Goal: Task Accomplishment & Management: Use online tool/utility

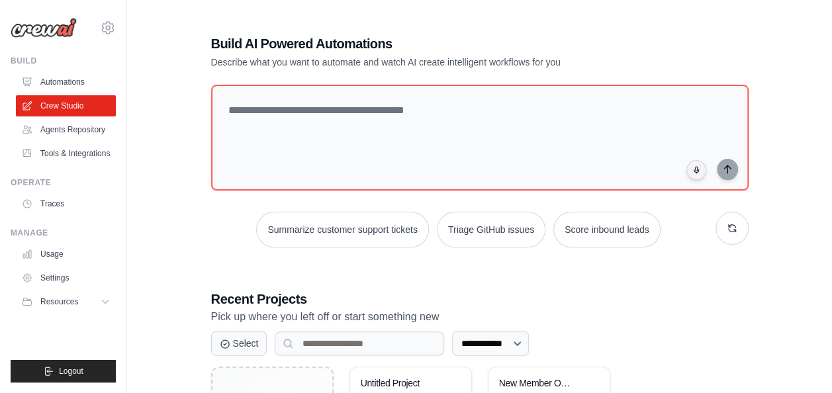
scroll to position [138, 0]
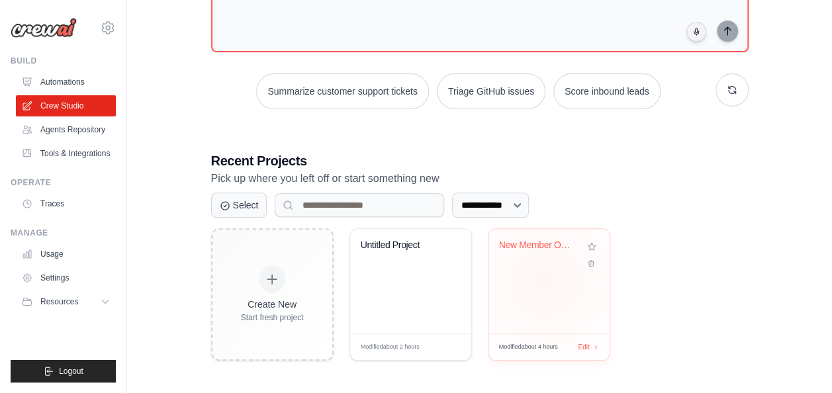
click at [546, 279] on div "New Member Onboarding Form Generato..." at bounding box center [549, 281] width 121 height 105
click at [591, 344] on div "Edit" at bounding box center [588, 347] width 23 height 11
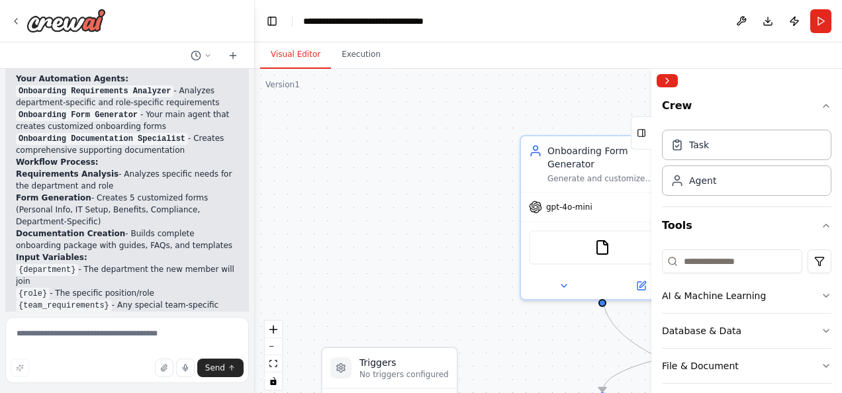
click at [479, 192] on div ".deletable-edge-delete-btn { width: 20px; height: 20px; border: 0px solid #ffff…" at bounding box center [548, 234] width 587 height 331
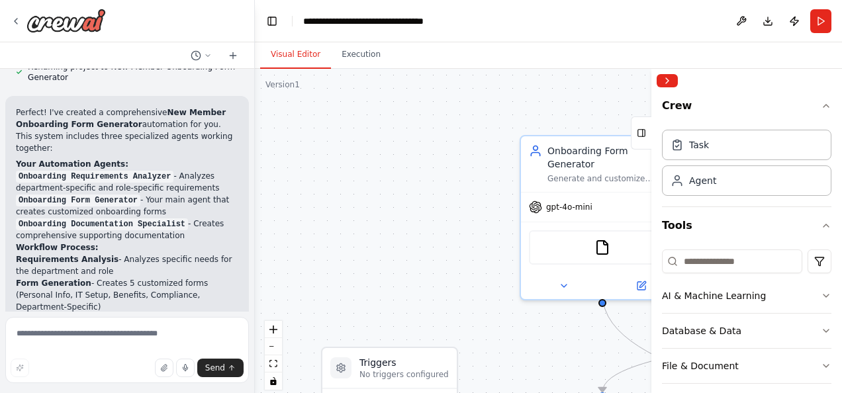
scroll to position [669, 0]
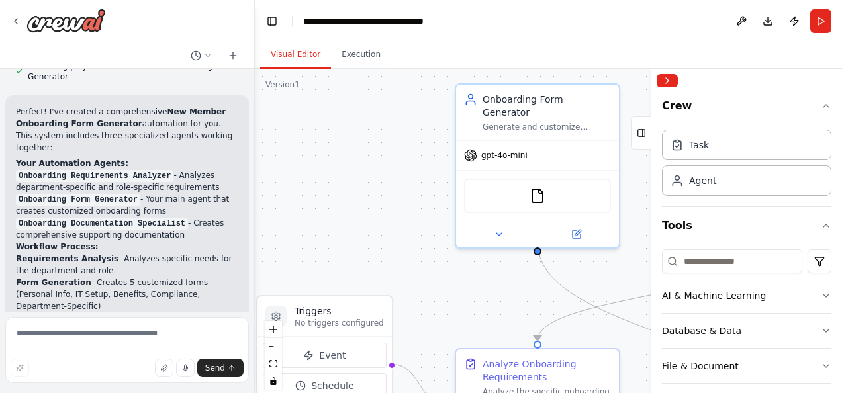
drag, startPoint x: 470, startPoint y: 256, endPoint x: 354, endPoint y: 163, distance: 148.4
click at [354, 163] on div ".deletable-edge-delete-btn { width: 20px; height: 20px; border: 0px solid #ffff…" at bounding box center [548, 234] width 587 height 331
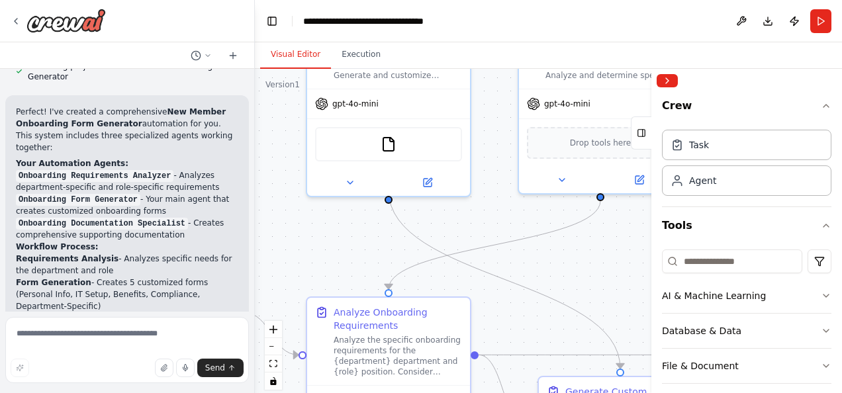
drag, startPoint x: 456, startPoint y: 244, endPoint x: 358, endPoint y: 237, distance: 98.2
click at [358, 237] on div ".deletable-edge-delete-btn { width: 20px; height: 20px; border: 0px solid #ffff…" at bounding box center [548, 234] width 587 height 331
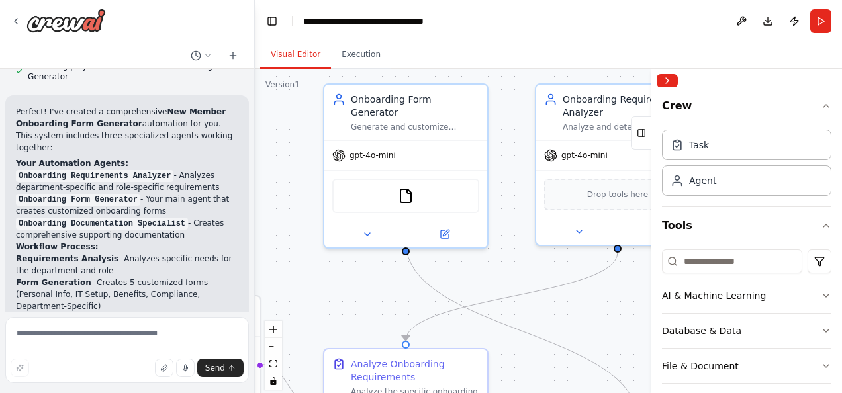
drag, startPoint x: 334, startPoint y: 237, endPoint x: 360, endPoint y: 274, distance: 45.6
click at [352, 283] on div ".deletable-edge-delete-btn { width: 20px; height: 20px; border: 0px solid #ffff…" at bounding box center [548, 234] width 587 height 331
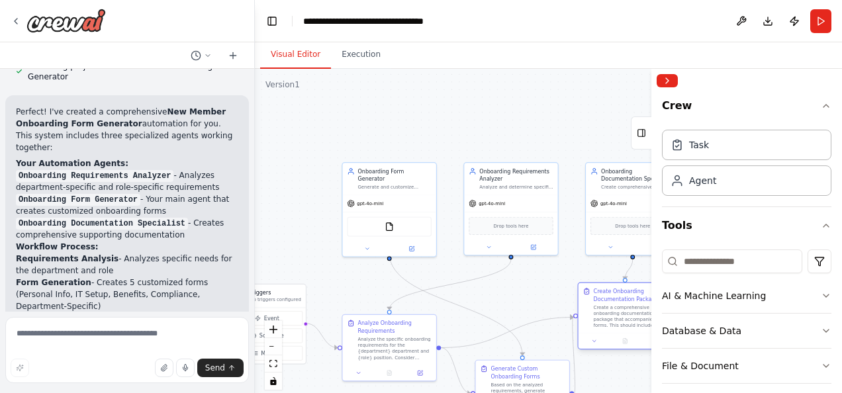
drag, startPoint x: 611, startPoint y: 323, endPoint x: 584, endPoint y: 299, distance: 36.1
click at [584, 299] on div "Create Onboarding Documentation Package Create a comprehensive onboarding docum…" at bounding box center [625, 308] width 93 height 50
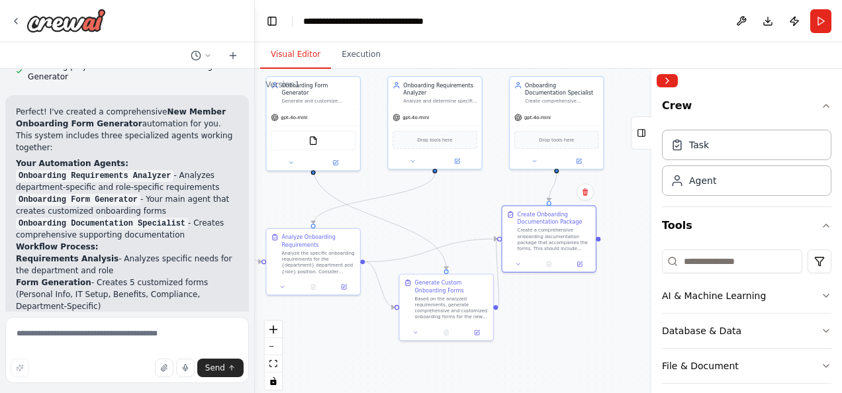
drag, startPoint x: 523, startPoint y: 269, endPoint x: 464, endPoint y: 191, distance: 97.8
click at [464, 191] on div ".deletable-edge-delete-btn { width: 20px; height: 20px; border: 0px solid #ffff…" at bounding box center [548, 234] width 587 height 331
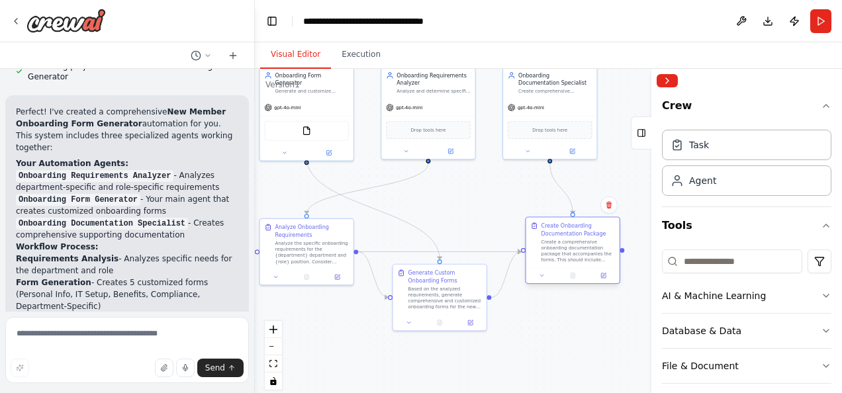
drag, startPoint x: 540, startPoint y: 228, endPoint x: 585, endPoint y: 251, distance: 50.0
click at [585, 251] on div "Create a comprehensive onboarding documentation package that accompanies the fo…" at bounding box center [578, 251] width 73 height 24
click at [474, 196] on div ".deletable-edge-delete-btn { width: 20px; height: 20px; border: 0px solid #ffff…" at bounding box center [548, 234] width 587 height 331
click at [528, 152] on button at bounding box center [527, 149] width 43 height 9
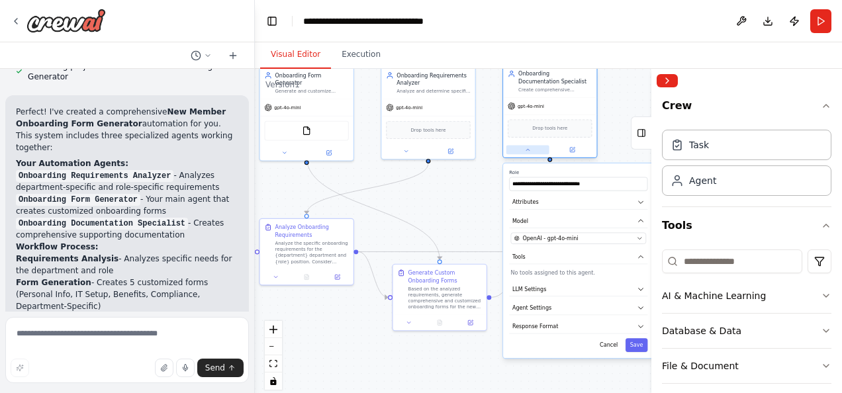
click at [528, 148] on icon at bounding box center [528, 150] width 6 height 6
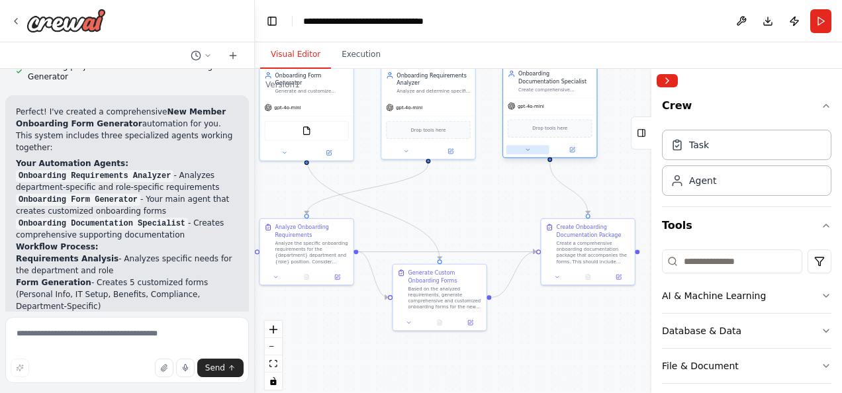
click at [528, 148] on icon at bounding box center [528, 150] width 6 height 6
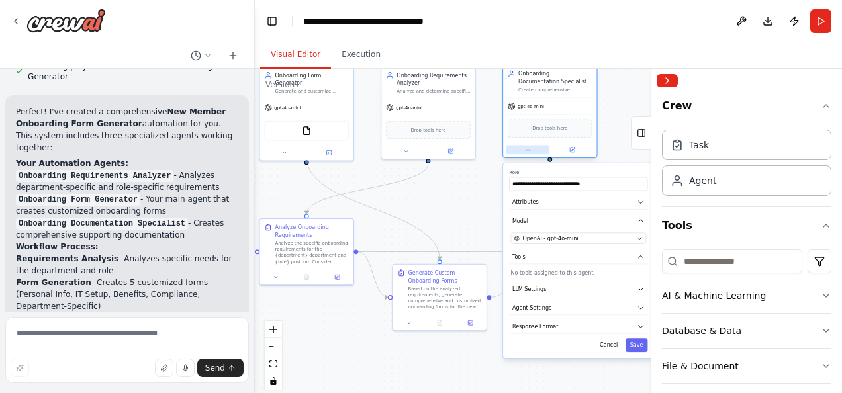
click at [528, 148] on icon at bounding box center [528, 150] width 6 height 6
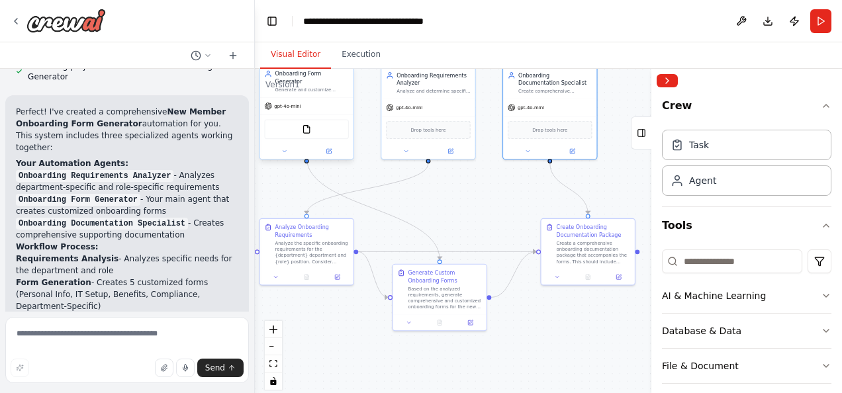
click at [337, 98] on div "gpt-4o-mini" at bounding box center [306, 106] width 93 height 17
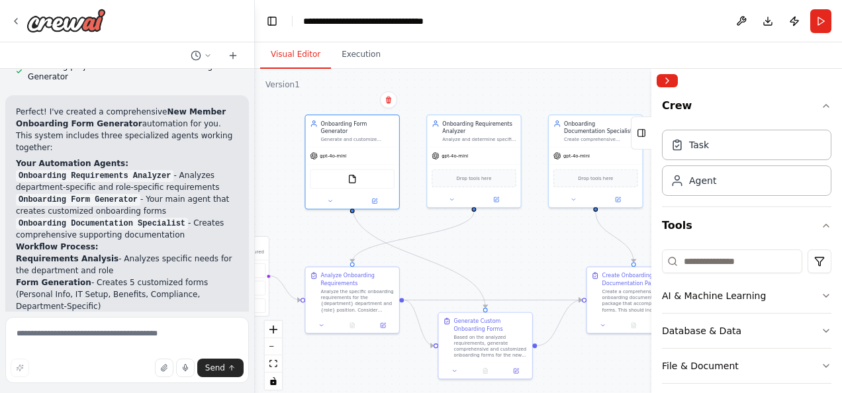
drag, startPoint x: 438, startPoint y: 207, endPoint x: 504, endPoint y: 268, distance: 90.4
click at [504, 268] on div ".deletable-edge-delete-btn { width: 20px; height: 20px; border: 0px solid #ffff…" at bounding box center [548, 234] width 587 height 331
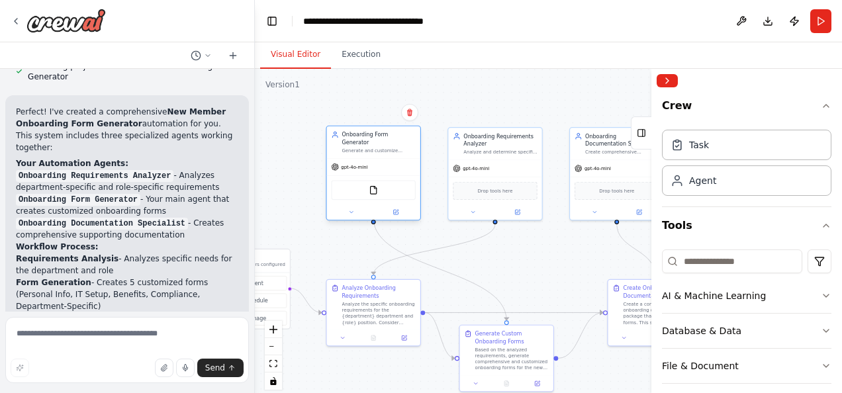
click at [387, 148] on div "Generate and customize comprehensive onboarding forms for new members based on …" at bounding box center [378, 151] width 73 height 6
drag, startPoint x: 387, startPoint y: 144, endPoint x: 283, endPoint y: 132, distance: 104.0
click at [283, 132] on div ".deletable-edge-delete-btn { width: 20px; height: 20px; border: 0px solid #ffff…" at bounding box center [548, 234] width 587 height 331
click at [511, 154] on div "Analyze and determine specific onboarding requirements for {department} and {ro…" at bounding box center [501, 151] width 73 height 6
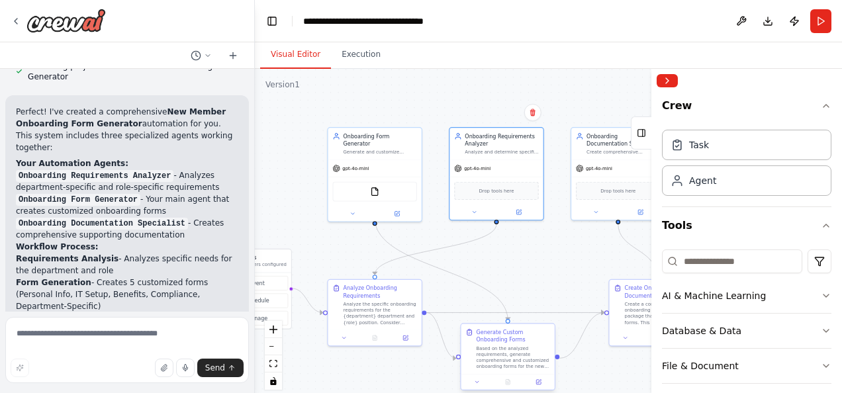
click at [504, 352] on div "Based on the analyzed requirements, generate comprehensive and customized onboa…" at bounding box center [513, 358] width 73 height 24
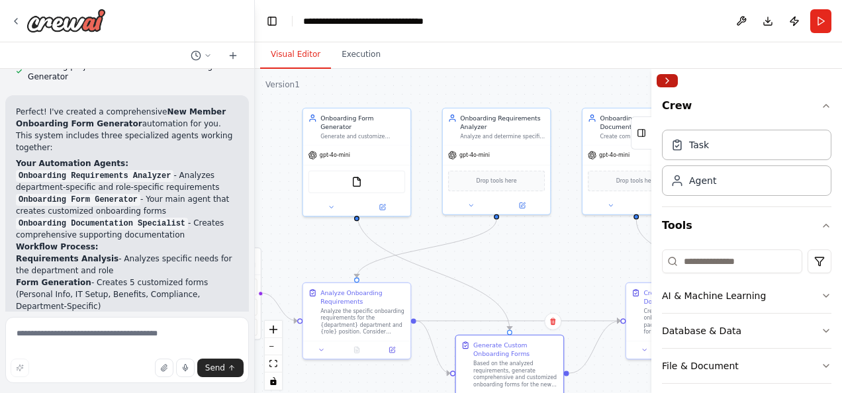
click at [670, 82] on button "Collapse right sidebar" at bounding box center [667, 80] width 21 height 13
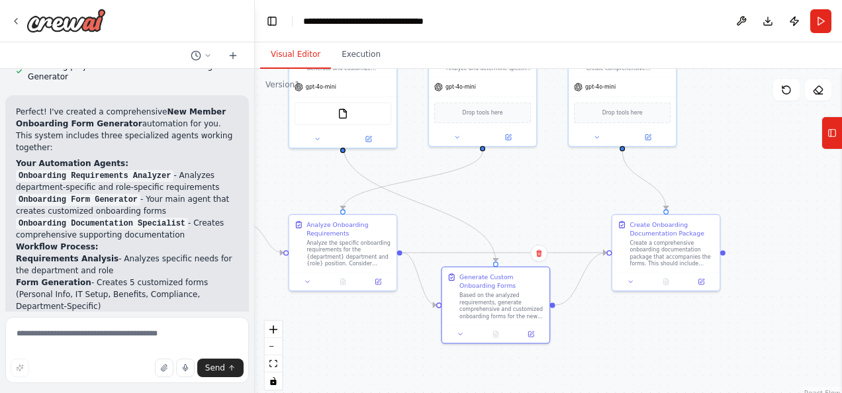
drag, startPoint x: 549, startPoint y: 269, endPoint x: 535, endPoint y: 200, distance: 70.2
click at [535, 200] on div ".deletable-edge-delete-btn { width: 20px; height: 20px; border: 0px solid #ffff…" at bounding box center [548, 234] width 587 height 331
click at [342, 109] on div "FileReadTool" at bounding box center [343, 111] width 97 height 23
click at [348, 100] on div "FileReadTool" at bounding box center [343, 111] width 97 height 23
click at [342, 106] on img at bounding box center [343, 111] width 11 height 11
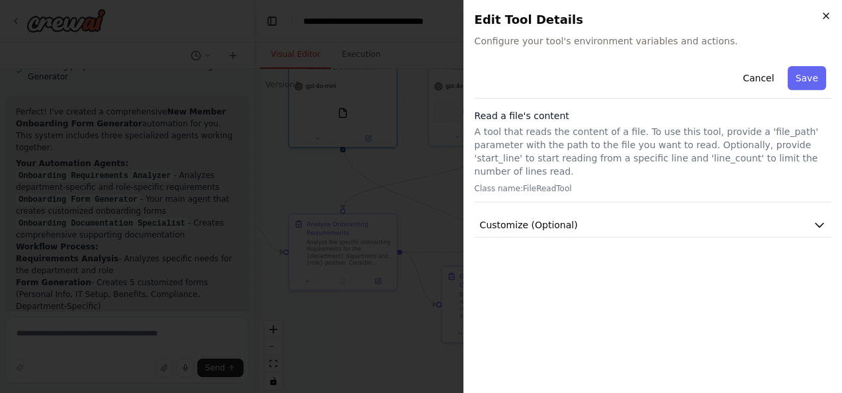
click at [824, 16] on icon "button" at bounding box center [826, 16] width 11 height 11
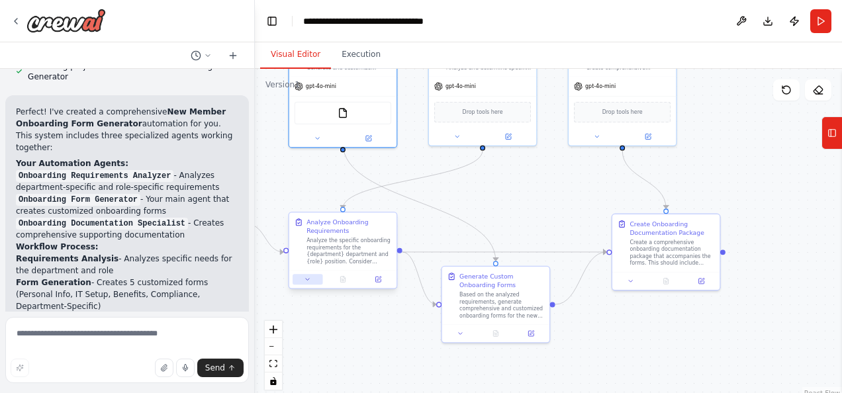
click at [307, 277] on icon at bounding box center [307, 279] width 7 height 7
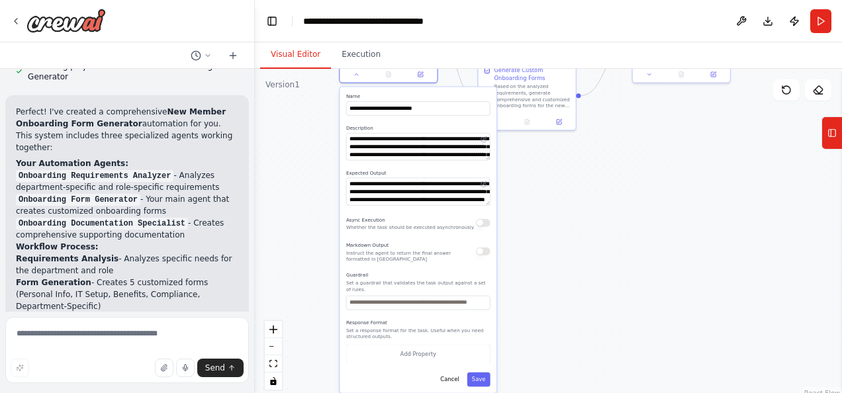
drag, startPoint x: 438, startPoint y: 248, endPoint x: 483, endPoint y: 42, distance: 210.8
click at [483, 42] on div "Visual Editor Execution Version 1 Show Tools Hide Agents .deletable-edge-delete…" at bounding box center [548, 217] width 587 height 351
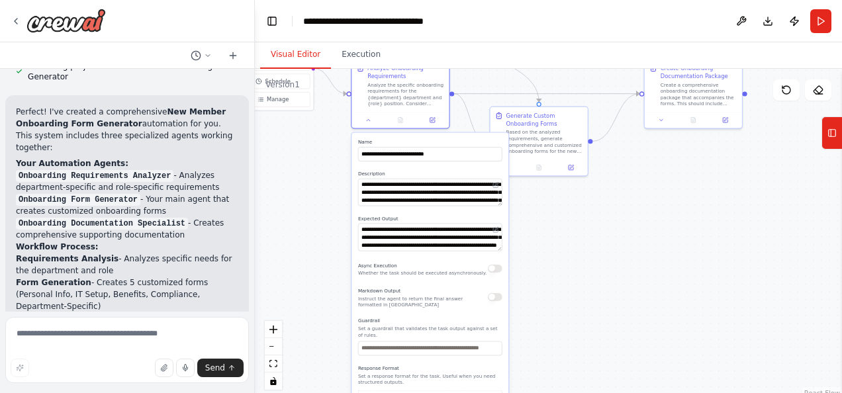
drag, startPoint x: 551, startPoint y: 252, endPoint x: 563, endPoint y: 298, distance: 47.2
click at [563, 298] on div ".deletable-edge-delete-btn { width: 20px; height: 20px; border: 0px solid #ffff…" at bounding box center [548, 234] width 587 height 331
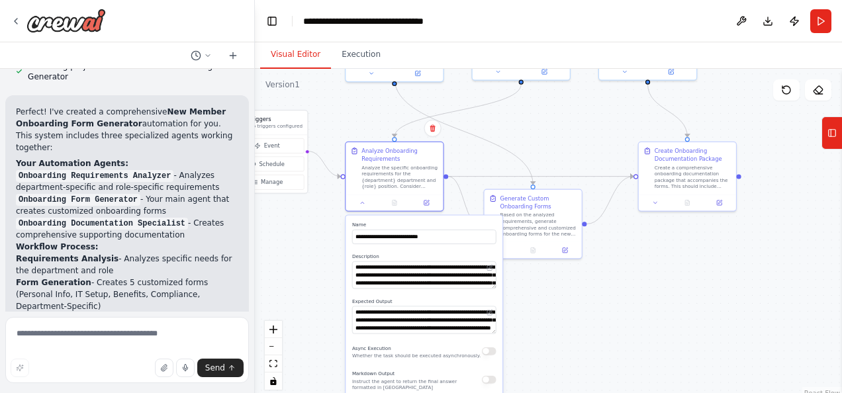
drag, startPoint x: 567, startPoint y: 222, endPoint x: 561, endPoint y: 309, distance: 86.3
click at [561, 309] on div ".deletable-edge-delete-btn { width: 20px; height: 20px; border: 0px solid #ffff…" at bounding box center [548, 234] width 587 height 331
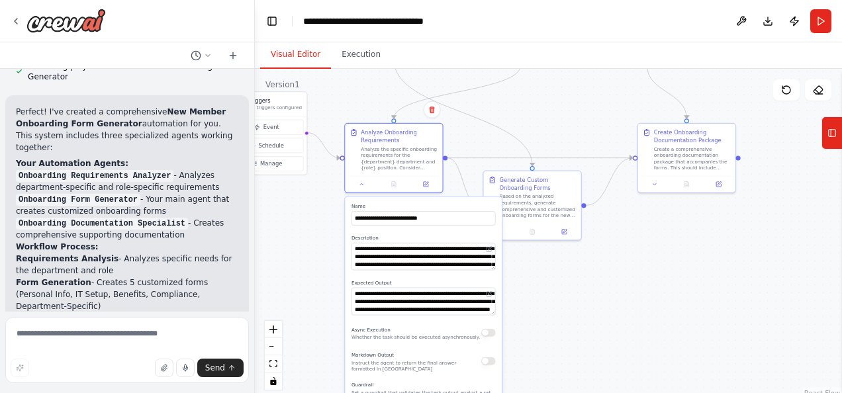
drag, startPoint x: 561, startPoint y: 141, endPoint x: 559, endPoint y: 119, distance: 22.6
click at [559, 119] on div ".deletable-edge-delete-btn { width: 20px; height: 20px; border: 0px solid #ffff…" at bounding box center [548, 234] width 587 height 331
click at [363, 188] on div at bounding box center [392, 182] width 97 height 17
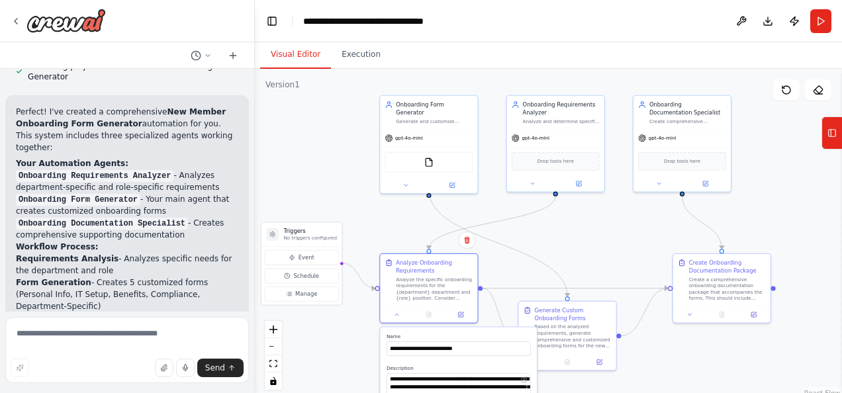
drag, startPoint x: 512, startPoint y: 106, endPoint x: 549, endPoint y: 237, distance: 136.0
click at [549, 237] on div ".deletable-edge-delete-btn { width: 20px; height: 20px; border: 0px solid #ffff…" at bounding box center [548, 234] width 587 height 331
click at [405, 181] on div at bounding box center [428, 184] width 97 height 16
click at [404, 181] on icon at bounding box center [406, 184] width 7 height 7
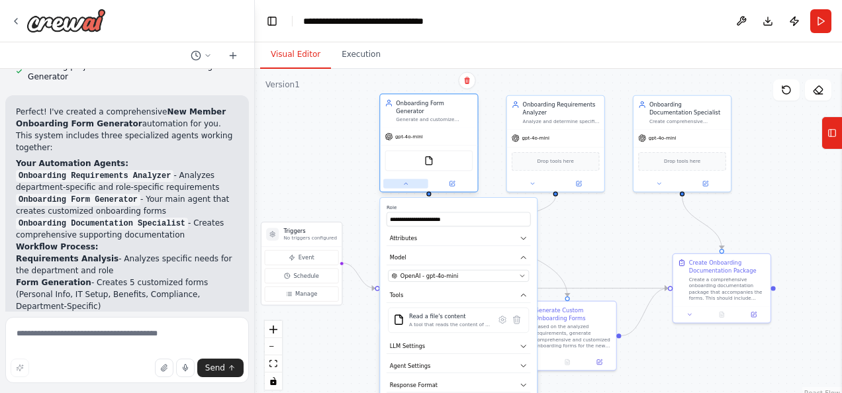
click at [405, 183] on icon at bounding box center [406, 183] width 3 height 1
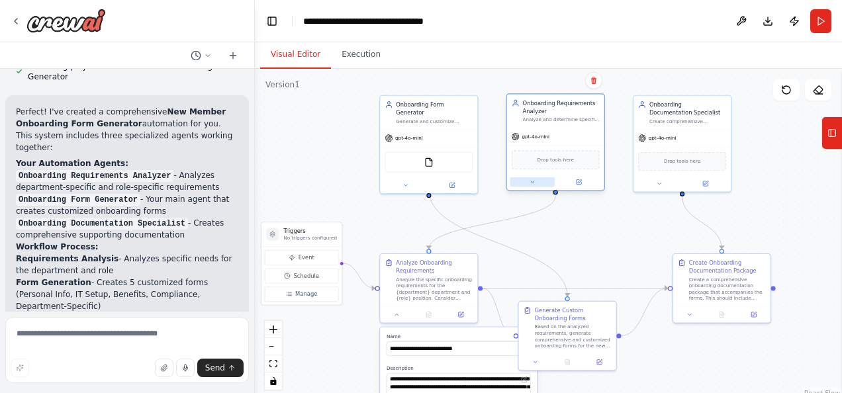
click at [523, 181] on button at bounding box center [532, 181] width 45 height 9
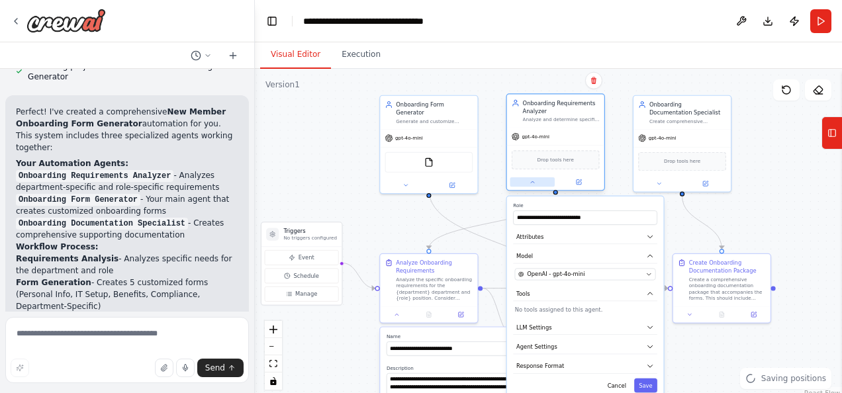
click at [523, 181] on button at bounding box center [532, 181] width 45 height 9
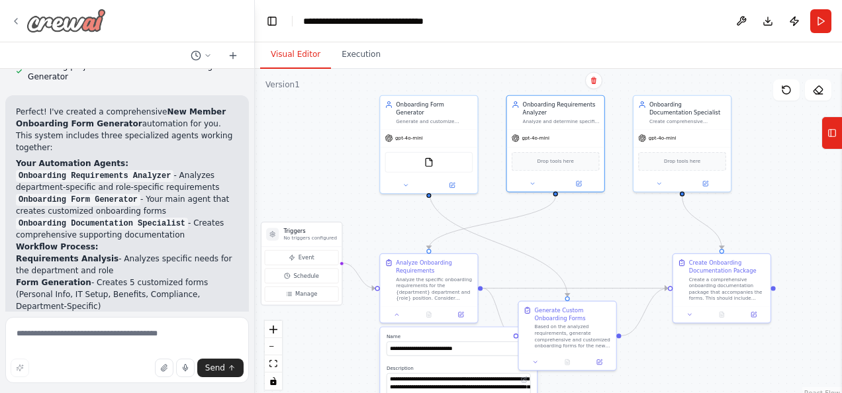
click at [14, 16] on icon at bounding box center [16, 21] width 11 height 11
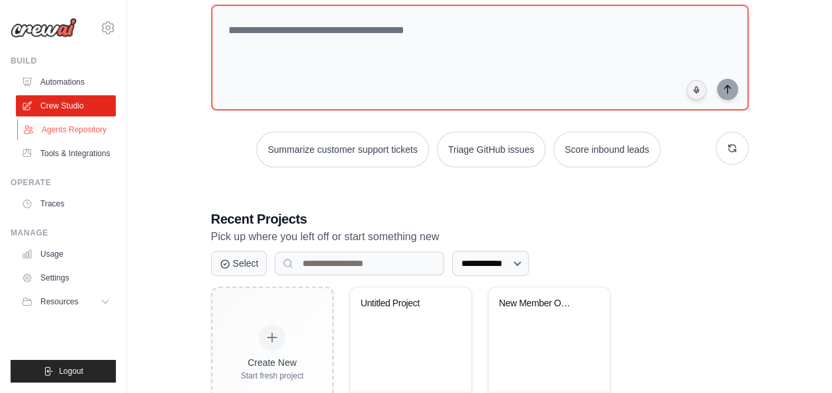
click at [75, 127] on link "Agents Repository" at bounding box center [67, 129] width 100 height 21
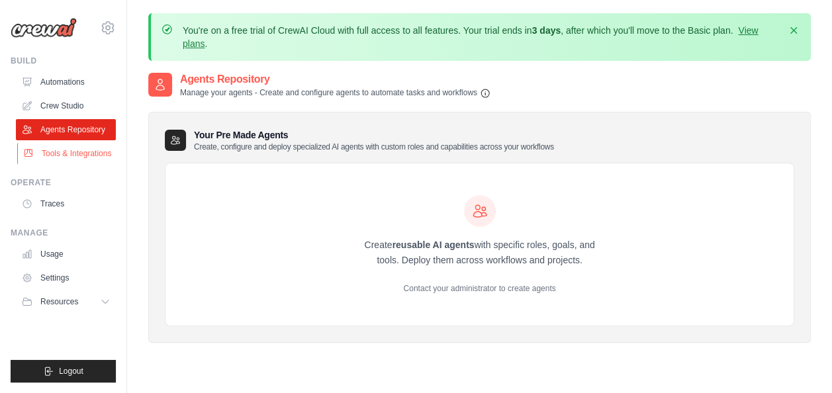
click at [72, 150] on link "Tools & Integrations" at bounding box center [67, 153] width 100 height 21
